Goal: Task Accomplishment & Management: Use online tool/utility

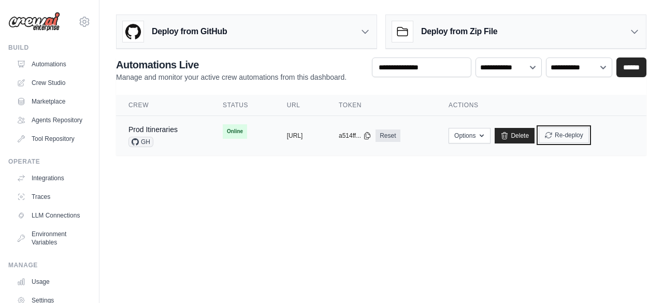
click at [589, 133] on button "Re-deploy" at bounding box center [564, 135] width 50 height 16
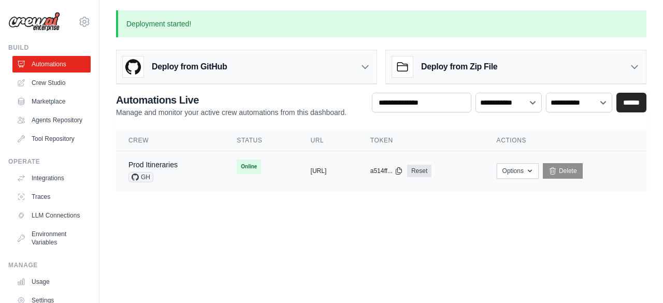
click at [183, 183] on td "Prod Itineraries GH" at bounding box center [170, 171] width 108 height 40
